Goal: Information Seeking & Learning: Learn about a topic

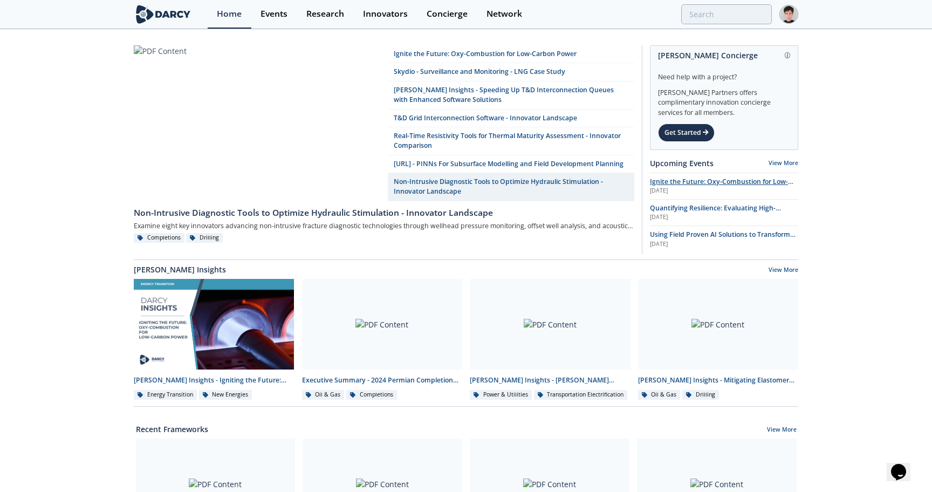
click at [664, 183] on span "Ignite the Future: Oxy-Combustion for Low-Carbon Power" at bounding box center [721, 186] width 143 height 19
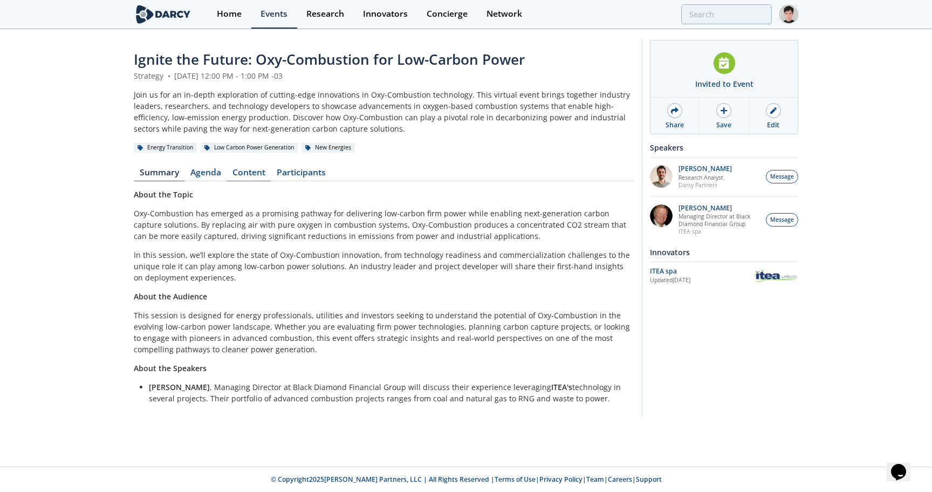
click at [244, 173] on link "Content" at bounding box center [248, 174] width 44 height 13
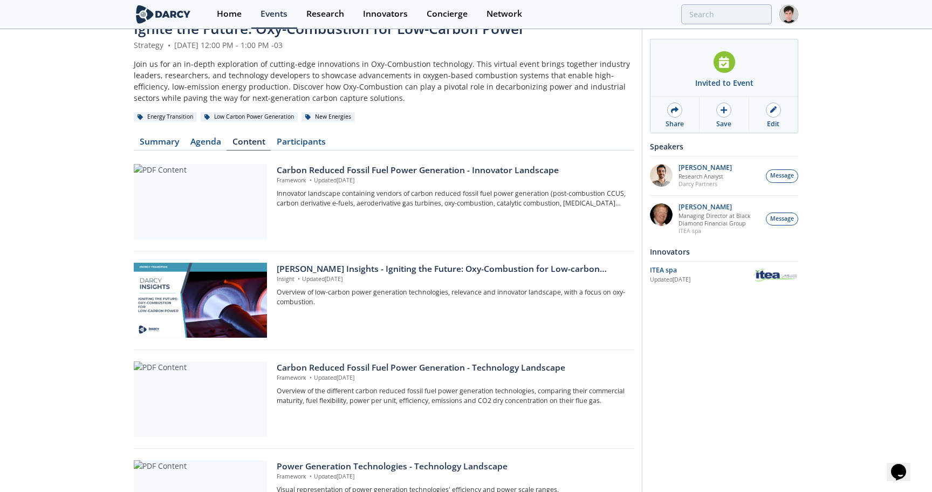
scroll to position [30, 0]
click at [311, 271] on div "[PERSON_NAME] Insights - Igniting the Future: Oxy-Combustion for Low-carbon pow…" at bounding box center [452, 269] width 350 height 13
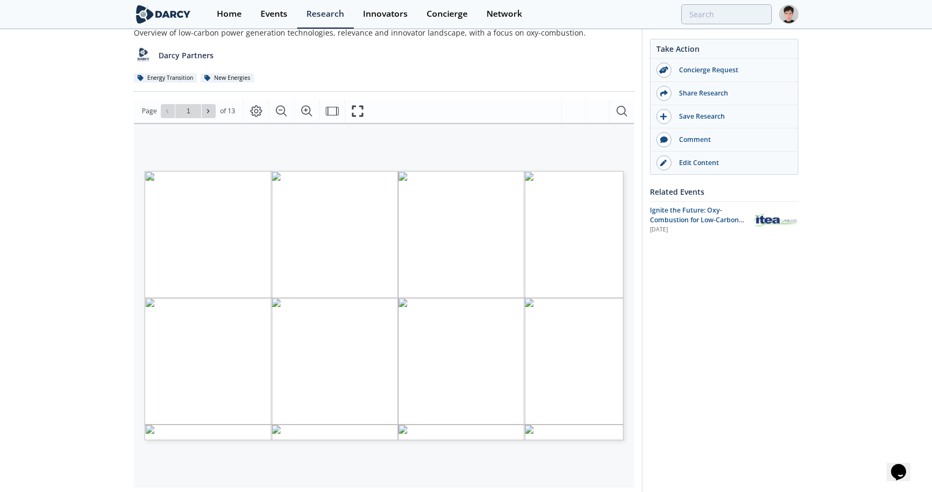
scroll to position [86, 0]
click at [205, 112] on icon at bounding box center [208, 109] width 6 height 6
type input "2"
click at [205, 112] on icon at bounding box center [208, 109] width 6 height 6
type input "4"
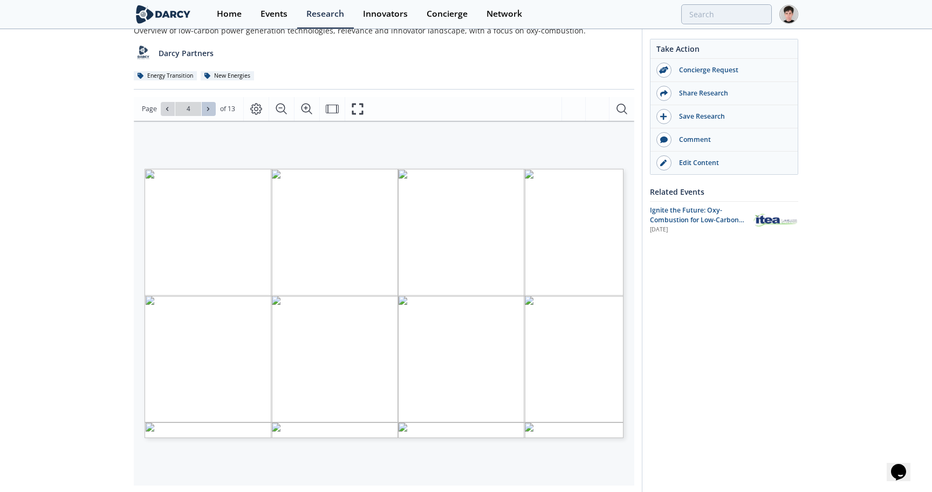
click at [205, 112] on icon at bounding box center [208, 109] width 6 height 6
type input "5"
click at [205, 112] on icon at bounding box center [208, 109] width 6 height 6
type input "6"
click at [205, 112] on icon at bounding box center [208, 109] width 6 height 6
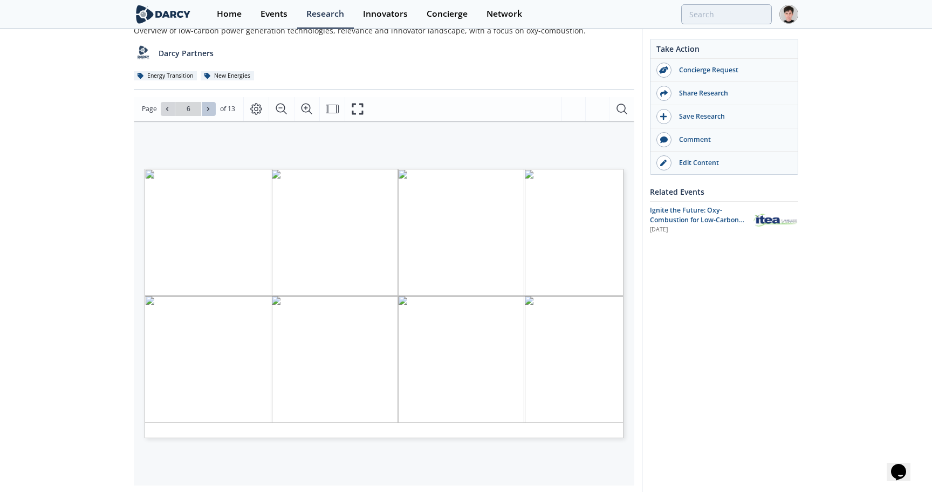
type input "7"
click at [205, 112] on icon at bounding box center [208, 109] width 6 height 6
type input "8"
click at [205, 112] on icon at bounding box center [208, 109] width 6 height 6
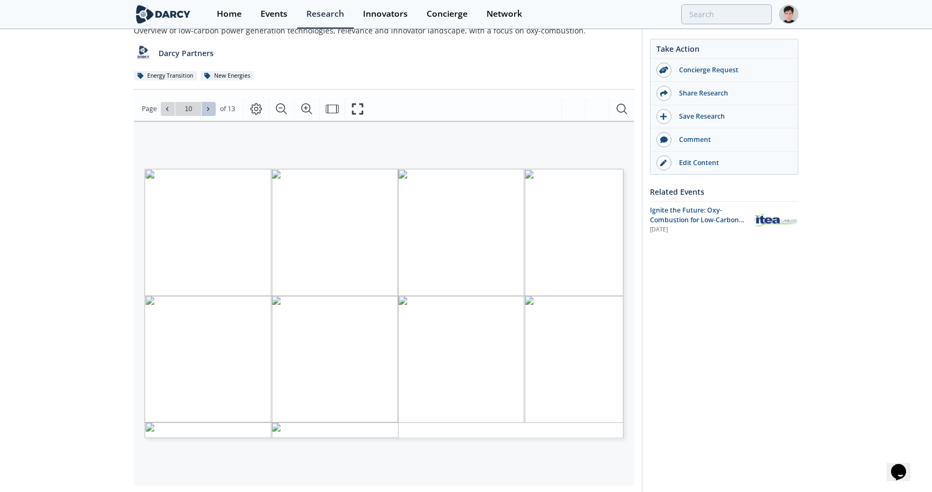
click at [205, 112] on icon at bounding box center [208, 109] width 6 height 6
click at [169, 111] on icon at bounding box center [167, 109] width 6 height 6
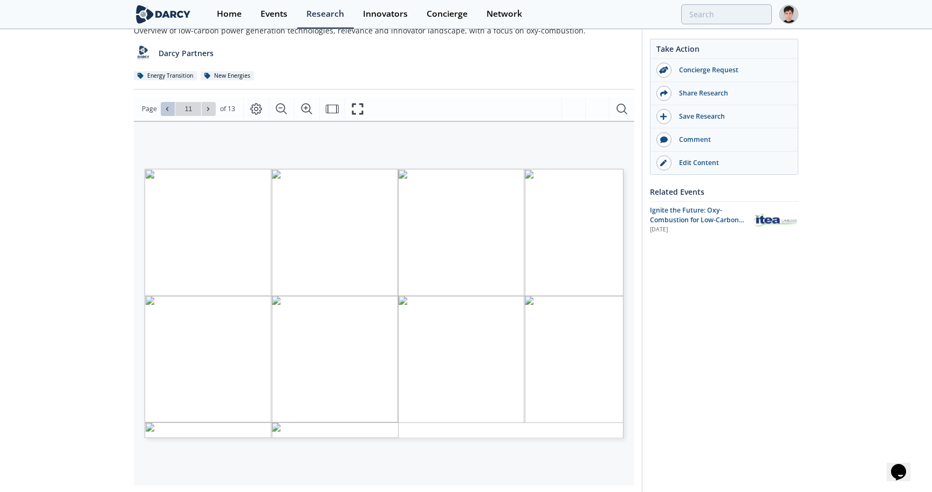
click at [169, 111] on icon at bounding box center [167, 109] width 6 height 6
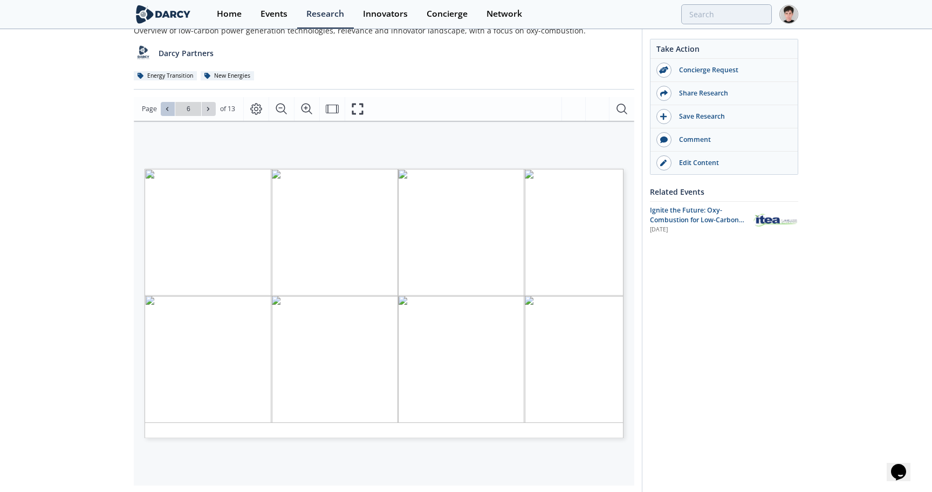
click at [169, 111] on icon at bounding box center [167, 109] width 6 height 6
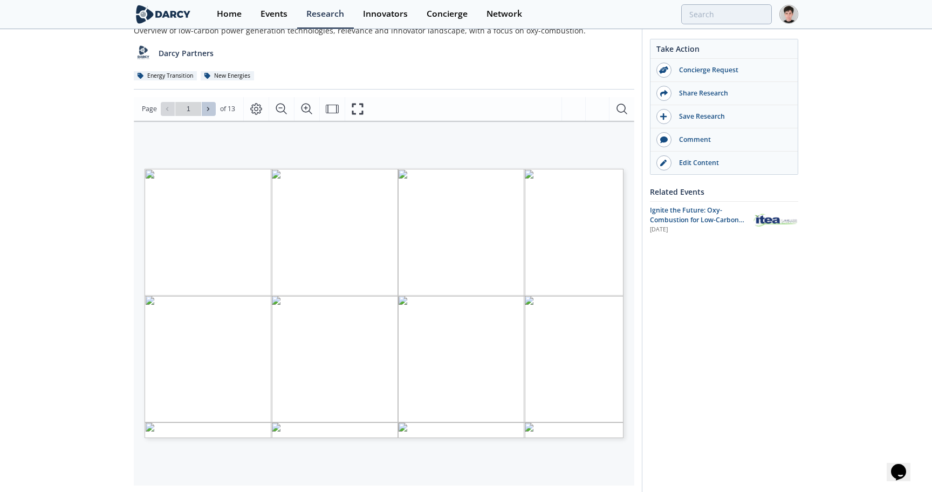
click at [205, 110] on button at bounding box center [209, 109] width 14 height 14
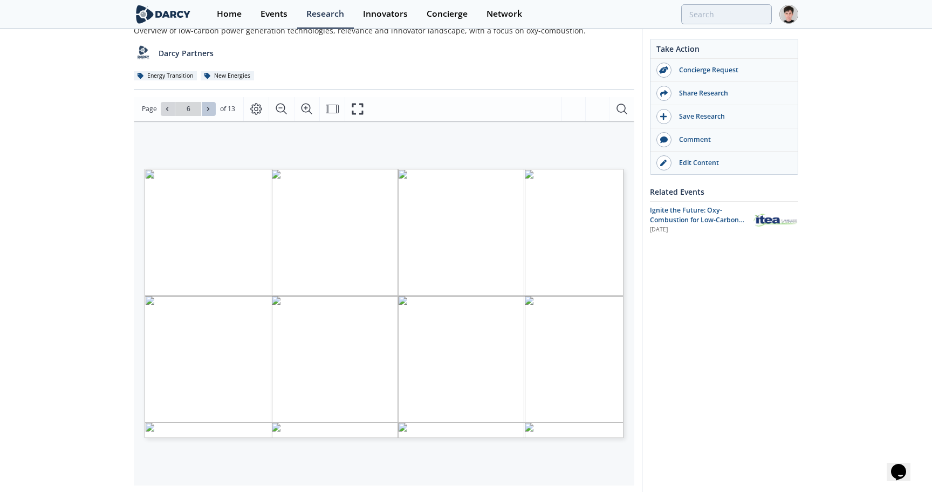
click at [205, 110] on button at bounding box center [209, 109] width 14 height 14
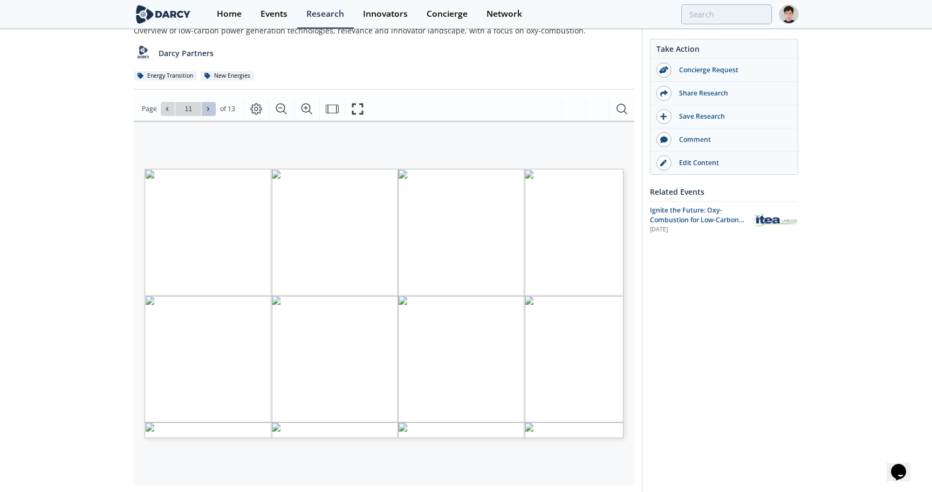
click at [205, 110] on button at bounding box center [209, 109] width 14 height 14
click at [208, 106] on icon at bounding box center [208, 109] width 6 height 6
type input "13"
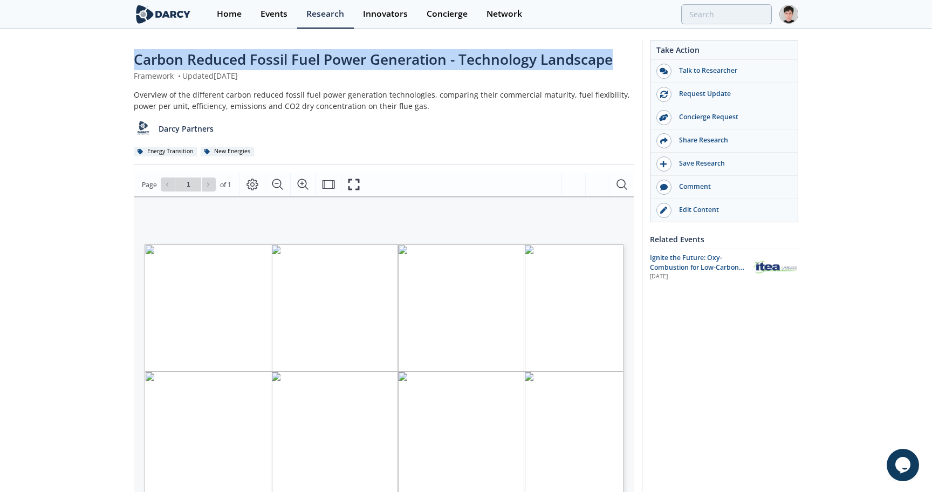
drag, startPoint x: 136, startPoint y: 61, endPoint x: 609, endPoint y: 60, distance: 473.3
click at [609, 60] on span "Carbon Reduced Fossil Fuel Power Generation - Technology Landscape" at bounding box center [373, 59] width 479 height 19
copy span "Carbon Reduced Fossil Fuel Power Generation - Technology Landscap"
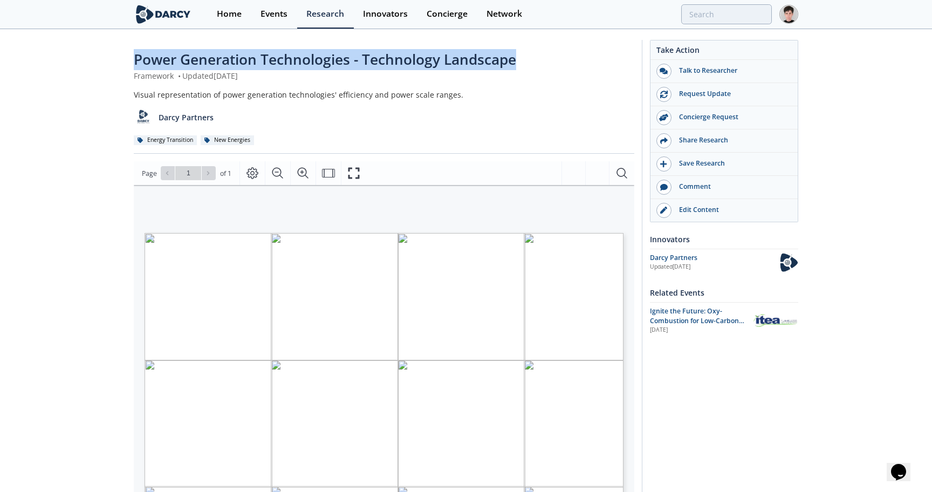
drag, startPoint x: 134, startPoint y: 57, endPoint x: 518, endPoint y: 64, distance: 383.9
click at [518, 64] on div "Power Generation Technologies - Technology Landscape" at bounding box center [384, 59] width 500 height 21
copy span "Power Generation Technologies - Technology Landscape"
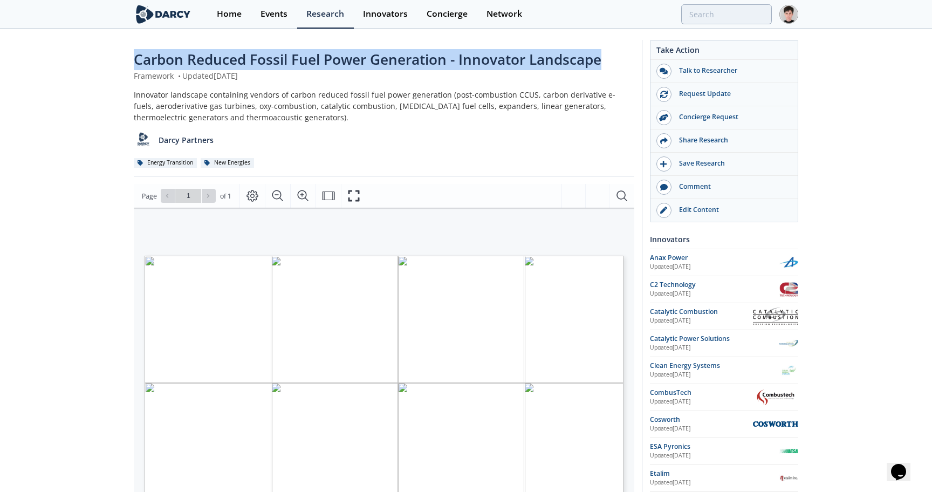
drag, startPoint x: 133, startPoint y: 57, endPoint x: 614, endPoint y: 57, distance: 480.9
click at [614, 57] on div "Carbon Reduced Fossil Fuel Power Generation - Innovator Landscape Framework • U…" at bounding box center [466, 420] width 932 height 781
copy span "Carbon Reduced Fossil Fuel Power Generation - Innovator Landscape"
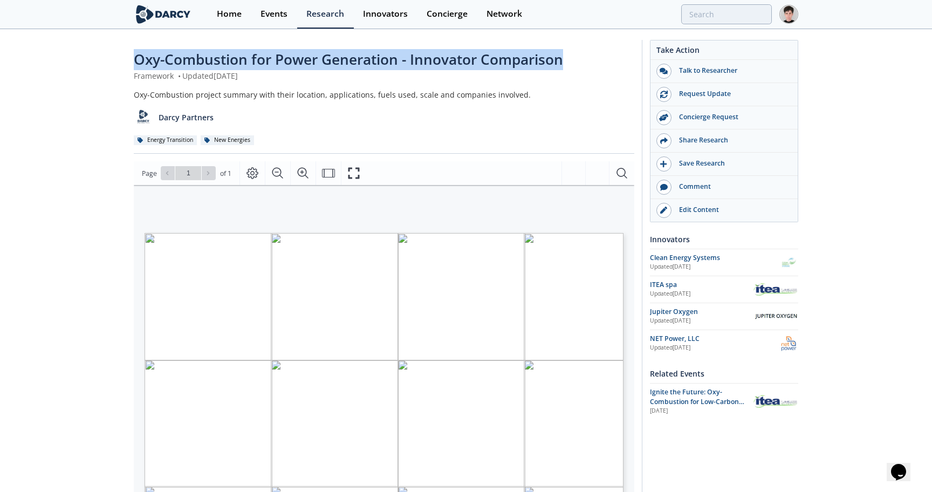
drag, startPoint x: 134, startPoint y: 59, endPoint x: 568, endPoint y: 66, distance: 434.6
click at [568, 66] on div "Oxy-Combustion for Power Generation - Innovator Comparison" at bounding box center [384, 59] width 500 height 21
copy span "Oxy-Combustion for Power Generation - Innovator Comparison"
click at [683, 394] on span "Ignite the Future: Oxy-Combustion for Low-Carbon Power" at bounding box center [697, 401] width 94 height 29
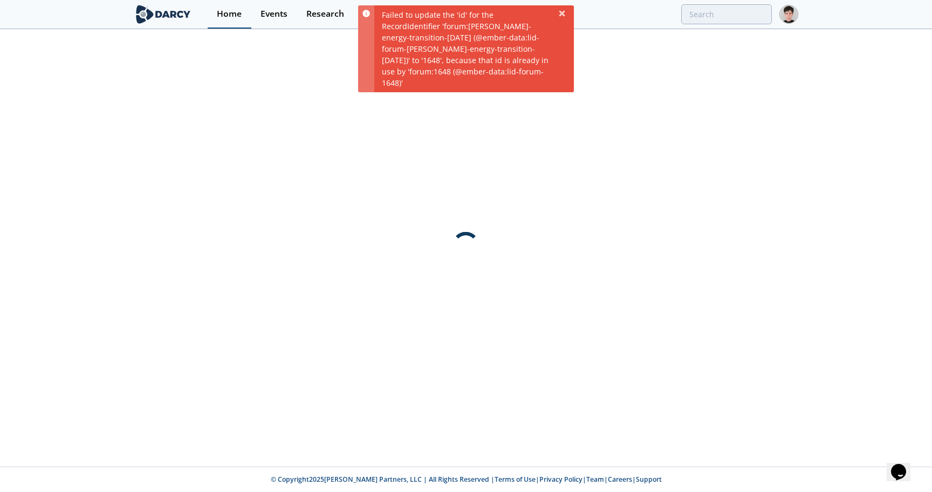
click at [229, 17] on div "Home" at bounding box center [229, 14] width 25 height 9
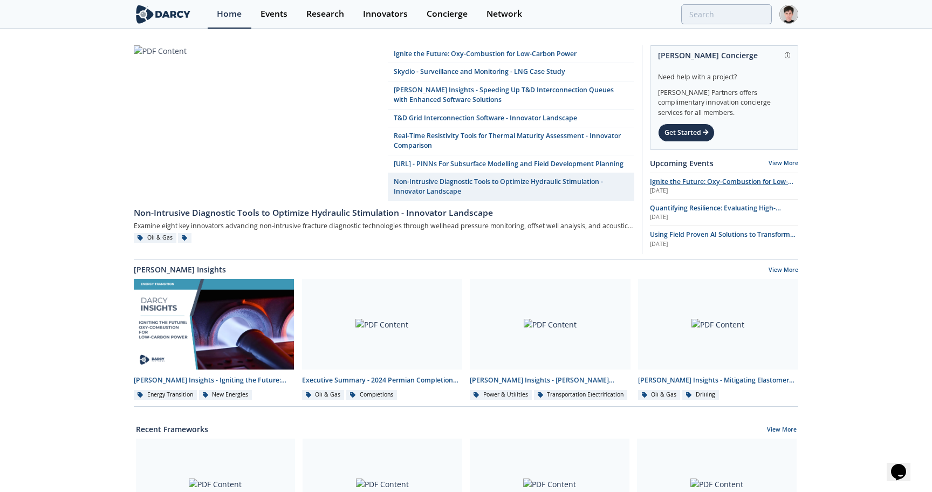
click at [676, 184] on span "Ignite the Future: Oxy-Combustion for Low-Carbon Power" at bounding box center [721, 186] width 143 height 19
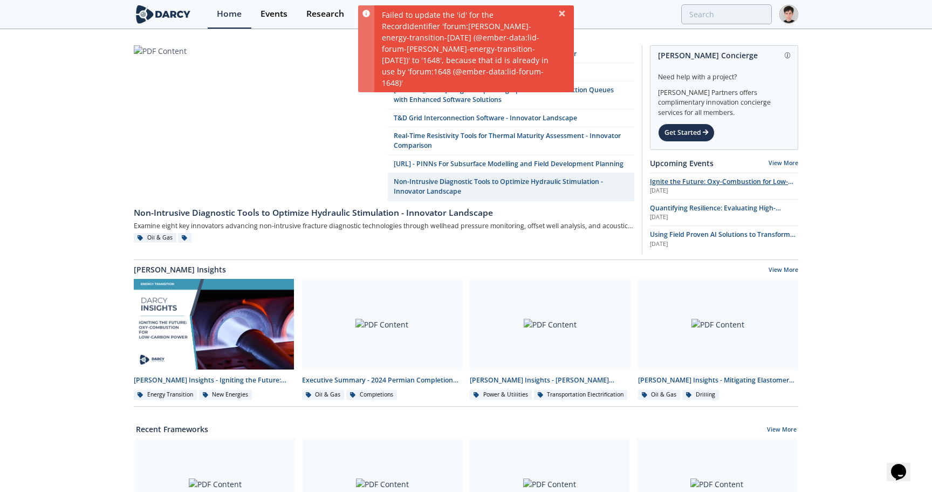
click at [676, 184] on span "Ignite the Future: Oxy-Combustion for Low-Carbon Power" at bounding box center [721, 186] width 143 height 19
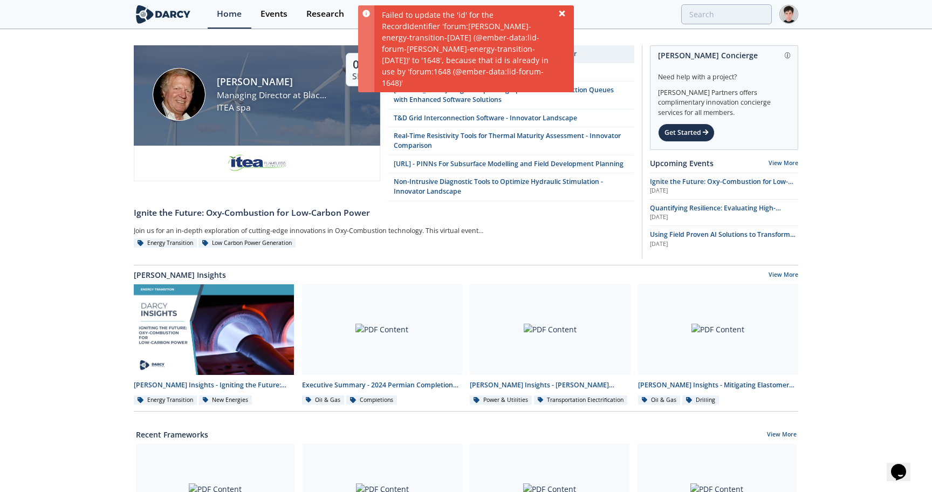
click at [560, 11] on icon at bounding box center [562, 13] width 6 height 6
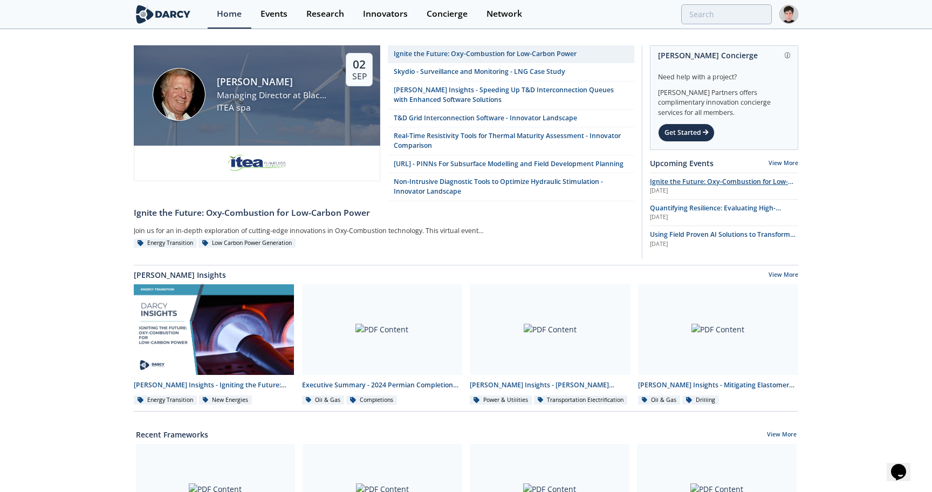
click at [666, 182] on span "Ignite the Future: Oxy-Combustion for Low-Carbon Power" at bounding box center [721, 186] width 143 height 19
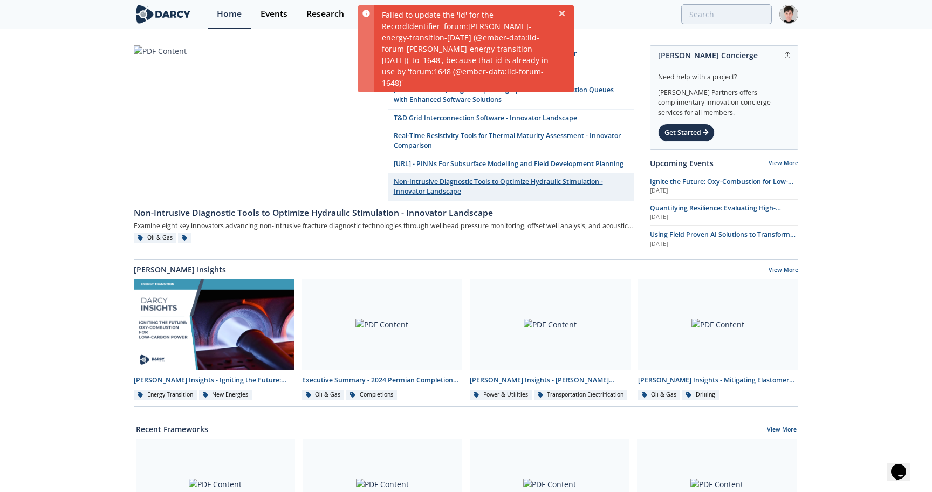
click at [563, 195] on link "Non-Intrusive Diagnostic Tools to Optimize Hydraulic Stimulation - Innovator La…" at bounding box center [511, 187] width 246 height 28
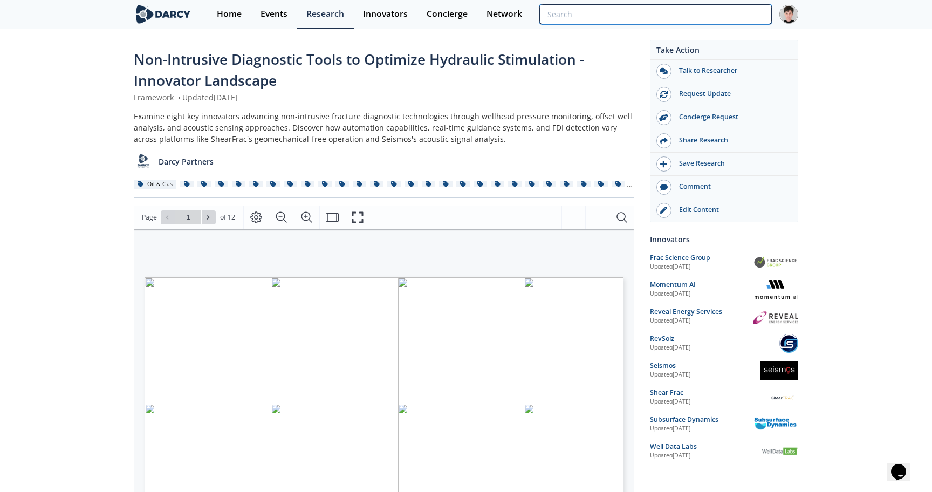
click at [707, 17] on input "search" at bounding box center [655, 14] width 232 height 20
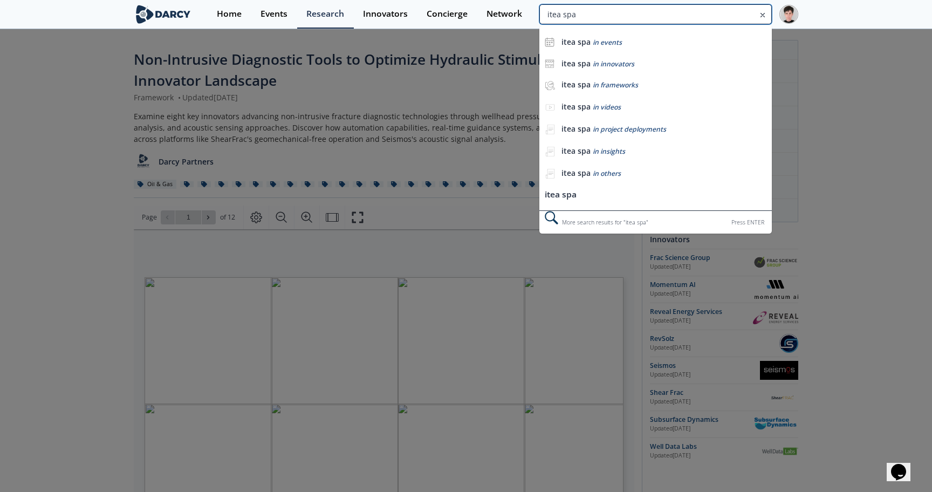
type input "itea spa"
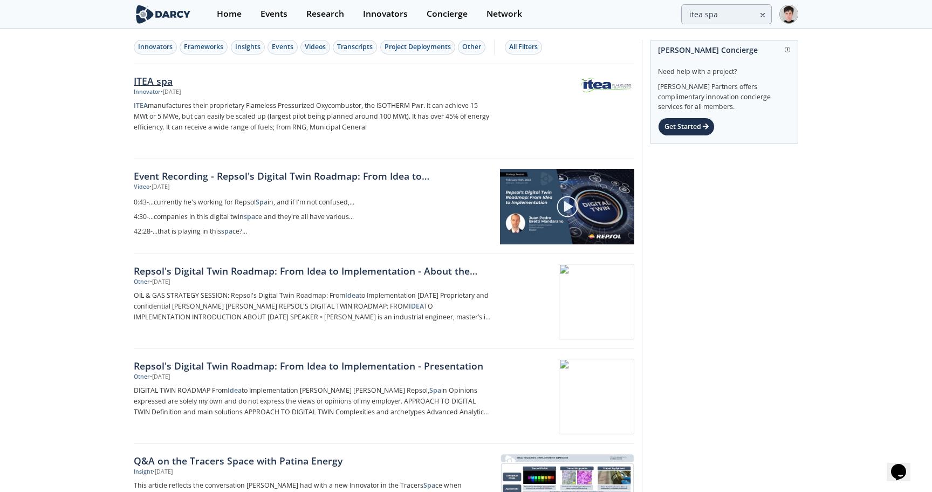
click at [144, 80] on div "ITEA spa" at bounding box center [312, 81] width 357 height 14
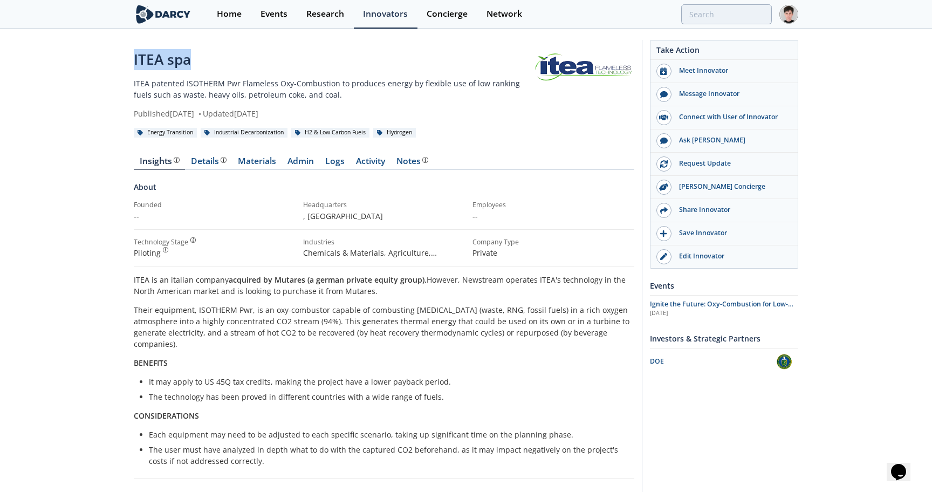
drag, startPoint x: 190, startPoint y: 61, endPoint x: 132, endPoint y: 60, distance: 58.8
click at [132, 60] on div "ITEA spa ITEA patented ISOTHERM Pwr Flameless Oxy-Combustion to produces energy…" at bounding box center [466, 400] width 932 height 740
copy div "ITEA spa"
click at [663, 306] on span "Ignite the Future: Oxy-Combustion for Low-Carbon Power" at bounding box center [721, 308] width 143 height 19
click at [560, 130] on div "Energy Transition Industrial Decarbonization H2 & Low Carbon Fuels Hydrogen" at bounding box center [384, 132] width 500 height 11
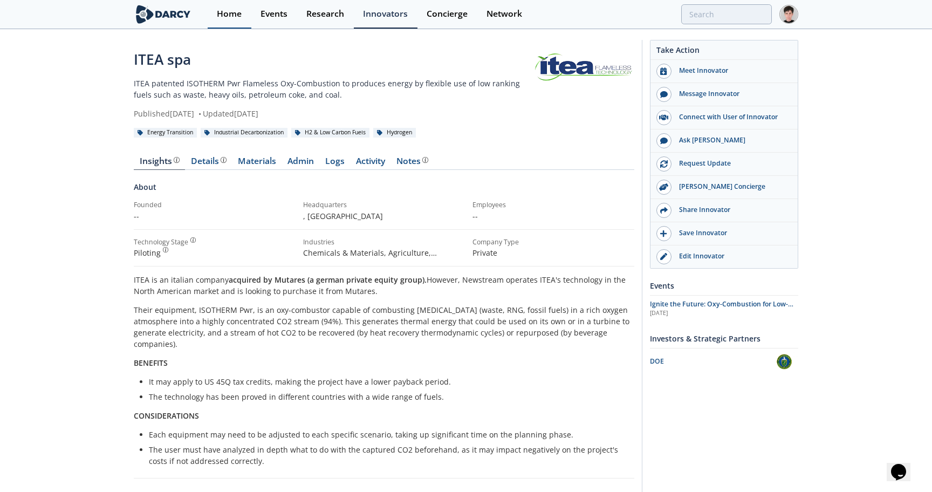
click at [221, 11] on div "Home" at bounding box center [229, 14] width 25 height 9
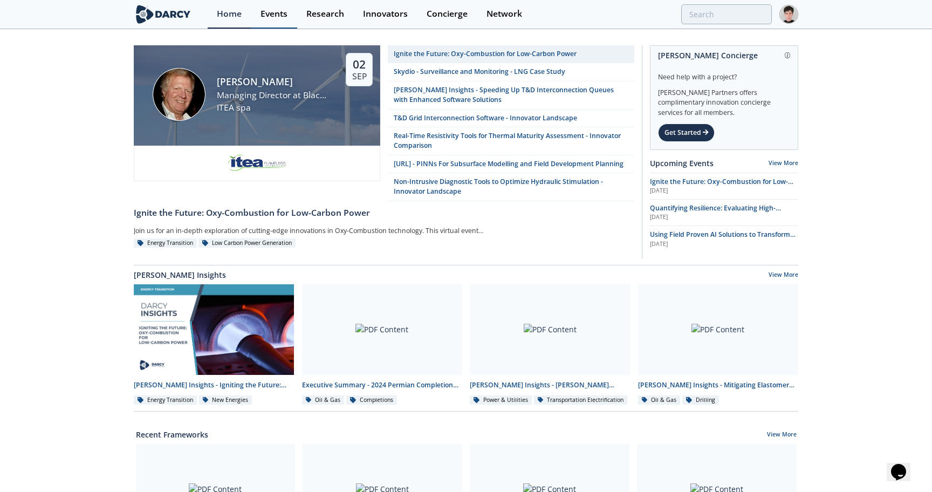
click at [281, 16] on div "Events" at bounding box center [273, 14] width 27 height 9
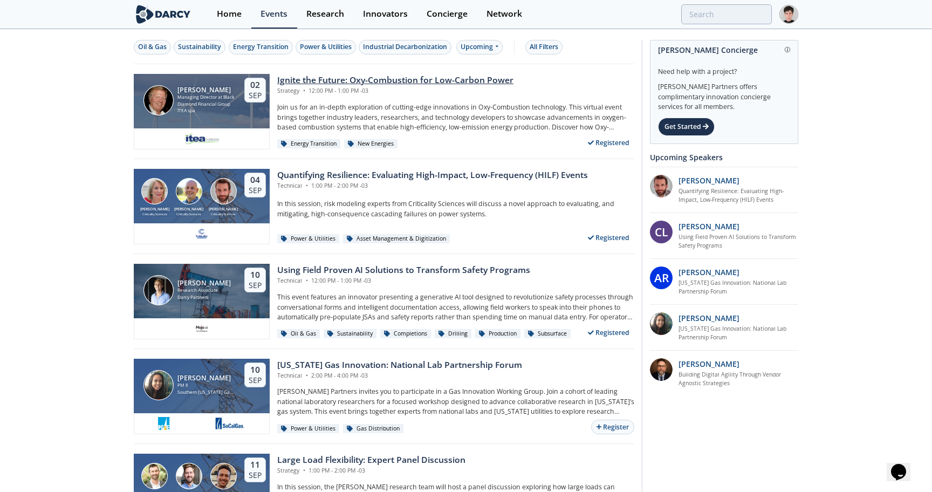
click at [373, 78] on div "Ignite the Future: Oxy-Combustion for Low-Carbon Power" at bounding box center [395, 80] width 236 height 13
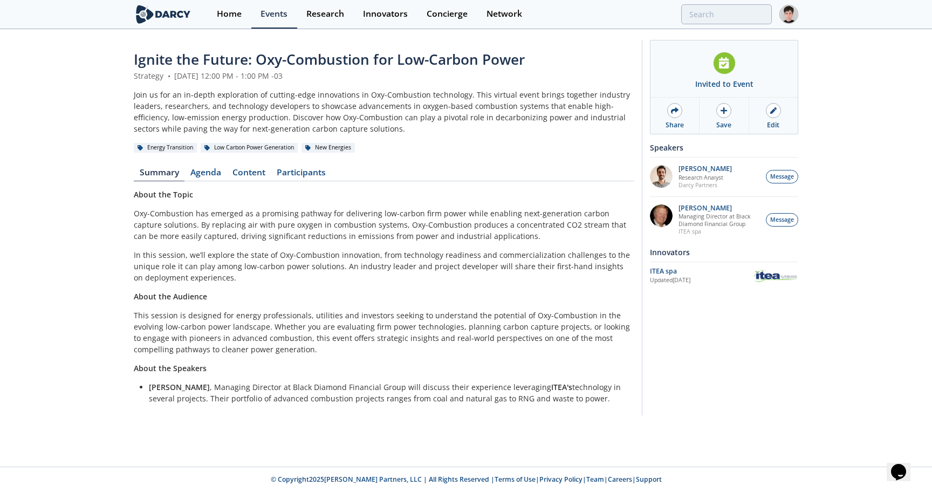
click at [169, 13] on img at bounding box center [163, 14] width 59 height 19
